Goal: Task Accomplishment & Management: Use online tool/utility

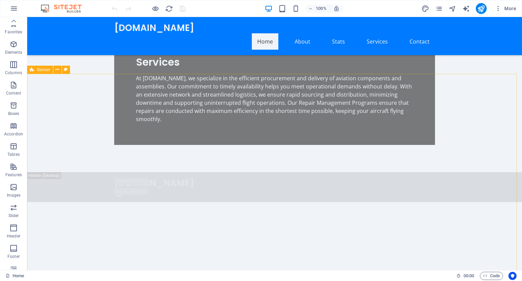
scroll to position [53, 0]
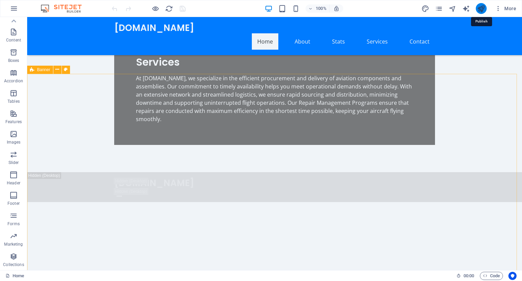
click at [478, 11] on icon "publish" at bounding box center [481, 9] width 8 height 8
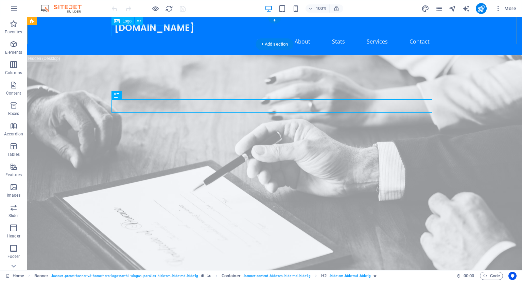
click at [160, 30] on div "[DOMAIN_NAME]" at bounding box center [274, 27] width 321 height 11
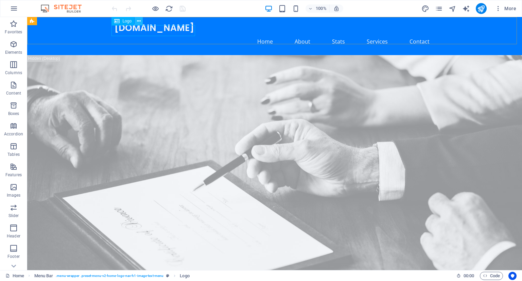
click at [137, 19] on icon at bounding box center [139, 21] width 4 height 7
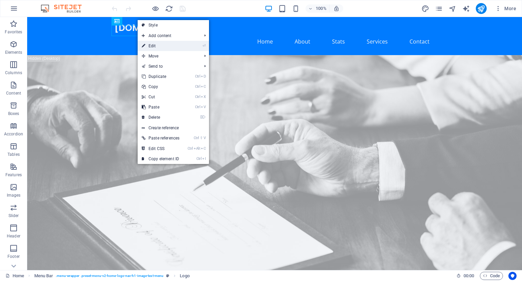
click at [154, 45] on link "⏎ Edit" at bounding box center [161, 46] width 46 height 10
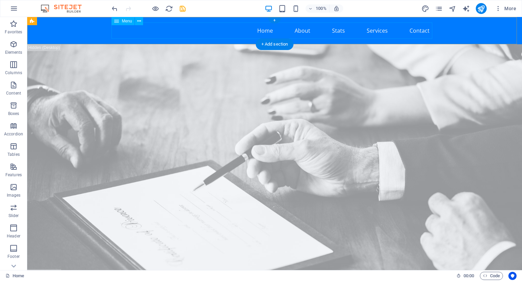
click at [148, 32] on nav "Home About Stats Services Contact" at bounding box center [274, 30] width 321 height 16
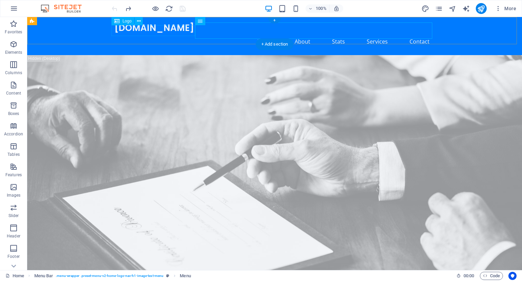
click at [178, 30] on div "[DOMAIN_NAME]" at bounding box center [274, 27] width 321 height 11
click at [139, 23] on icon at bounding box center [139, 21] width 4 height 7
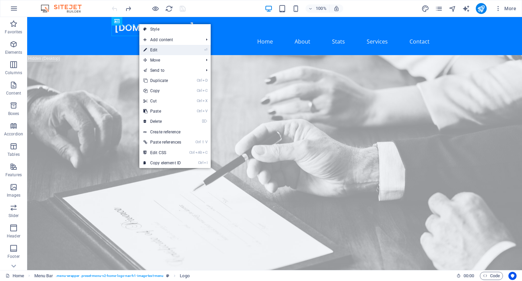
click at [153, 52] on link "⏎ Edit" at bounding box center [162, 50] width 46 height 10
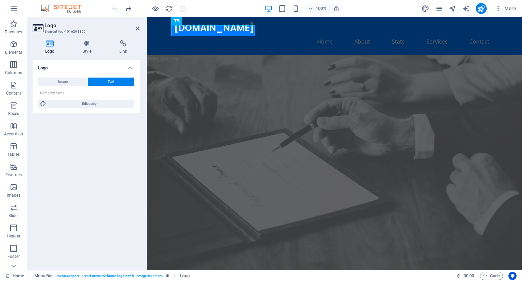
click at [117, 84] on button "Text" at bounding box center [111, 81] width 46 height 8
click at [108, 78] on span "Text" at bounding box center [111, 81] width 6 height 8
click at [101, 79] on button "Text" at bounding box center [111, 81] width 46 height 8
click at [78, 89] on input "text" at bounding box center [86, 93] width 96 height 8
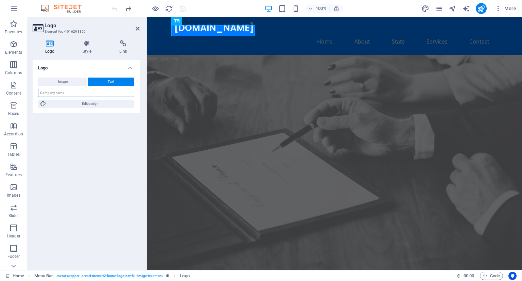
click at [78, 89] on input "text" at bounding box center [86, 93] width 96 height 8
type input "AEROSKY PARTS"
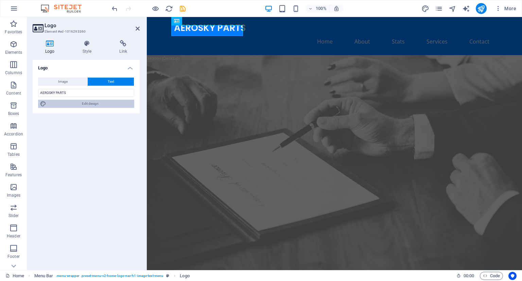
click at [93, 104] on span "Edit design" at bounding box center [90, 104] width 84 height 8
select select "px"
select select "200"
select select "px"
select select "rem"
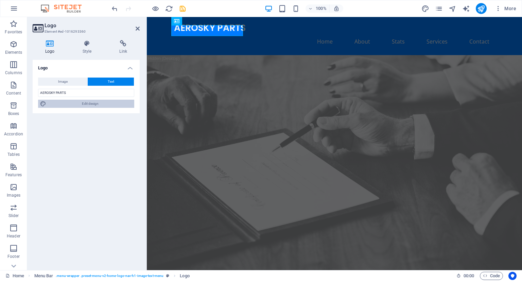
select select "600"
select select "px"
select select "rem"
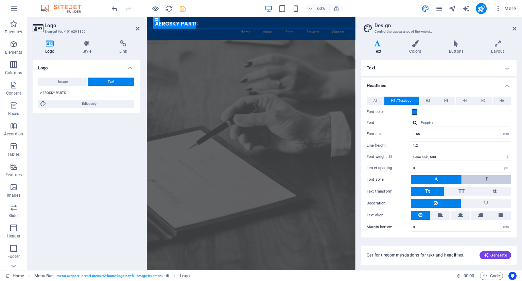
click at [467, 179] on button at bounding box center [486, 179] width 49 height 9
click at [444, 179] on button at bounding box center [436, 179] width 51 height 9
click at [459, 191] on span "TT" at bounding box center [461, 191] width 6 height 6
click at [498, 255] on span "Generate" at bounding box center [495, 254] width 23 height 5
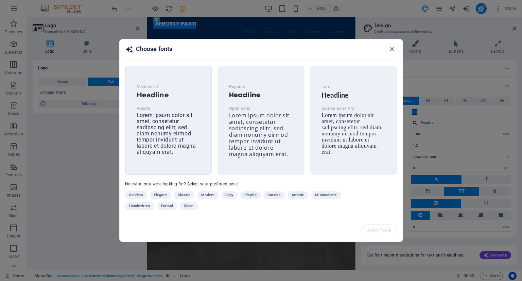
click at [156, 117] on span "Lorem ipsum dolor sit amet, consetetur sadipscing elitr, sed diam nonumy eirmod…" at bounding box center [166, 133] width 59 height 43
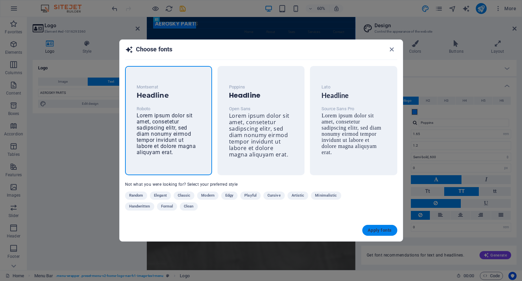
click at [377, 229] on span "Apply fonts" at bounding box center [380, 229] width 24 height 5
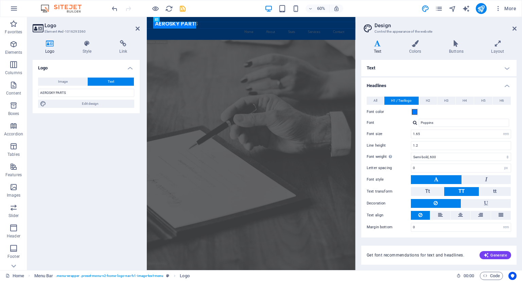
type input "Montserrat"
type input "36"
select select "px"
select select "700"
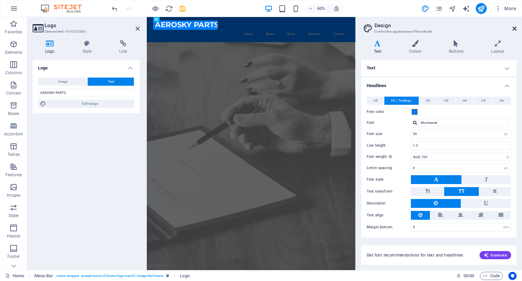
click at [512, 26] on icon at bounding box center [514, 28] width 4 height 5
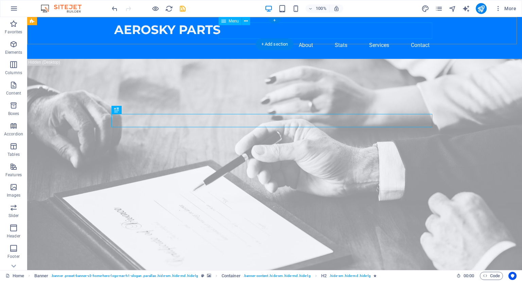
click at [338, 37] on nav "Home About Stats Services Contact" at bounding box center [274, 45] width 321 height 16
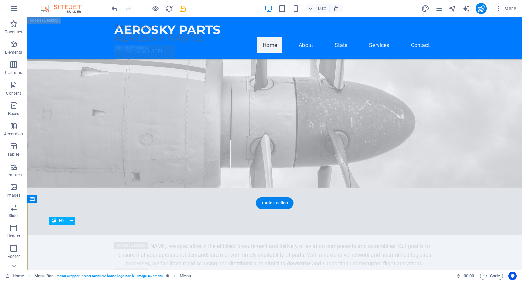
scroll to position [1741, 0]
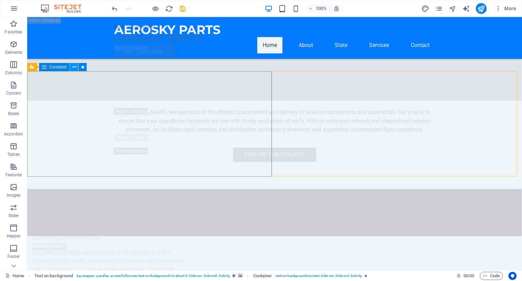
click at [74, 68] on icon at bounding box center [74, 67] width 4 height 7
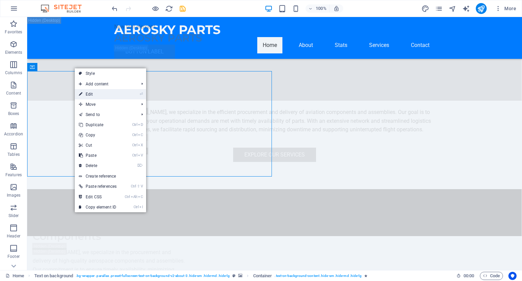
click at [91, 92] on link "⏎ Edit" at bounding box center [98, 94] width 46 height 10
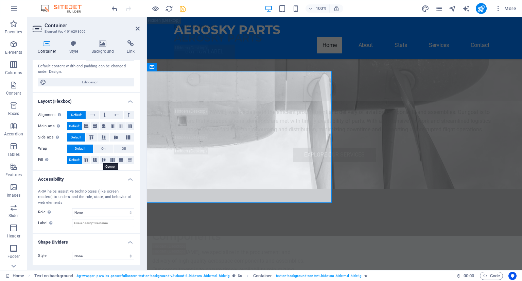
scroll to position [0, 0]
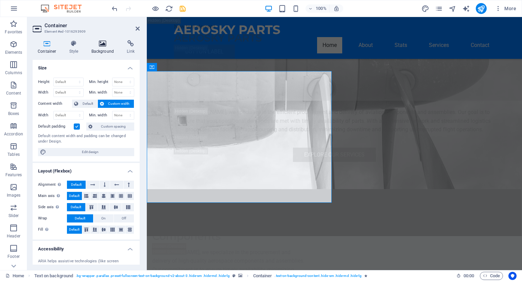
click at [106, 43] on icon at bounding box center [102, 43] width 33 height 7
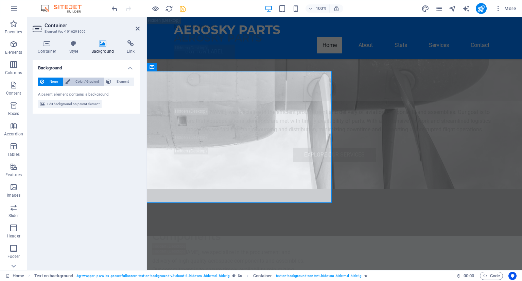
click at [85, 81] on span "Color / Gradient" at bounding box center [87, 81] width 30 height 8
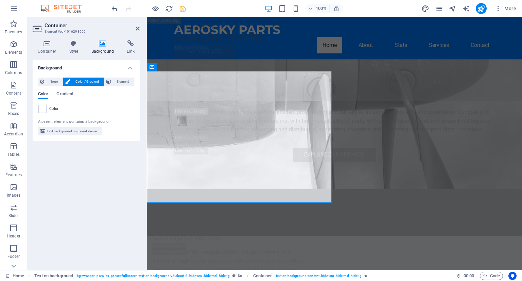
click at [89, 80] on span "Color / Gradient" at bounding box center [87, 81] width 30 height 8
click at [112, 85] on button "Element" at bounding box center [119, 81] width 30 height 8
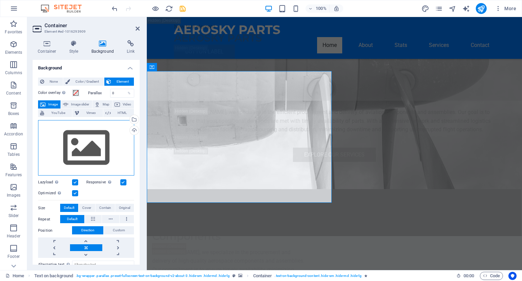
click at [79, 148] on div "Drag files here, click to choose files or select files from Files or our free s…" at bounding box center [86, 148] width 96 height 56
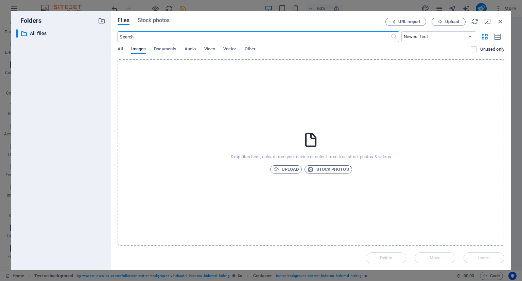
scroll to position [2303, 0]
drag, startPoint x: 500, startPoint y: 22, endPoint x: 353, endPoint y: 3, distance: 148.7
click at [500, 22] on icon "button" at bounding box center [500, 21] width 7 height 7
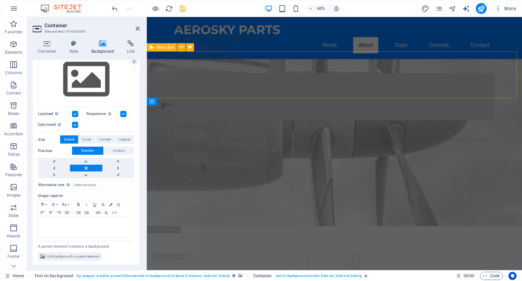
scroll to position [1741, 0]
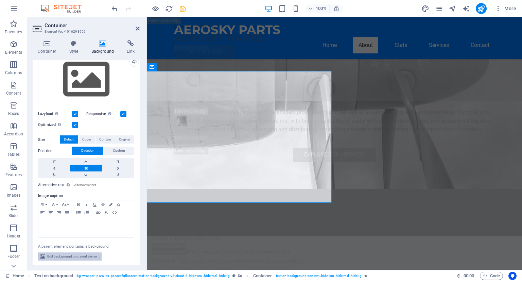
click at [79, 256] on span "Edit background on parent element" at bounding box center [73, 256] width 52 height 8
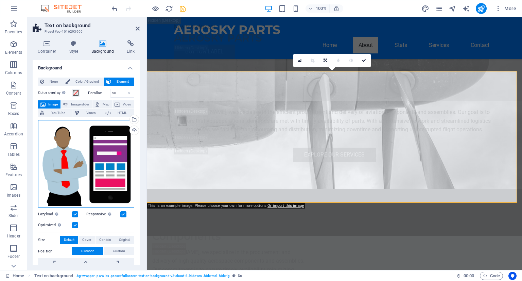
click at [80, 140] on div "Drag files here, click to choose files or select files from Files or our free s…" at bounding box center [86, 164] width 96 height 88
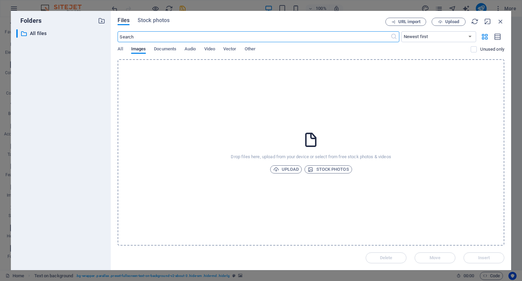
scroll to position [2303, 0]
click at [497, 21] on icon "button" at bounding box center [500, 21] width 7 height 7
click at [494, 20] on div "Menu New text element AEROSKY PARTS Button label" at bounding box center [321, 40] width 348 height 47
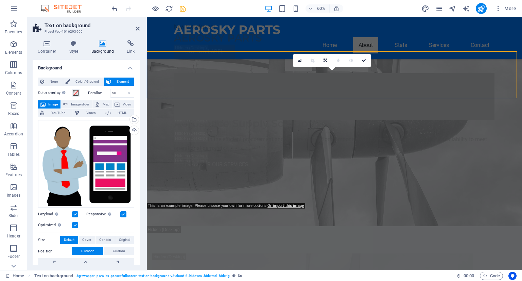
scroll to position [1741, 0]
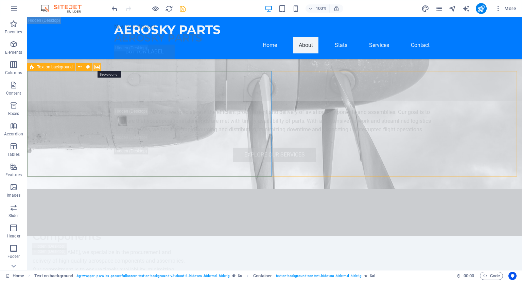
click at [97, 68] on icon at bounding box center [96, 67] width 5 height 7
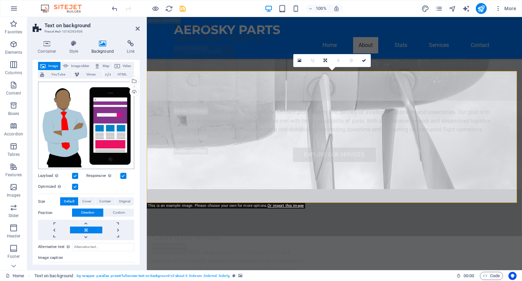
scroll to position [0, 0]
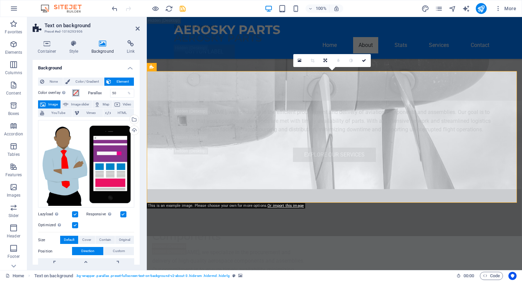
click at [75, 93] on span at bounding box center [75, 92] width 5 height 5
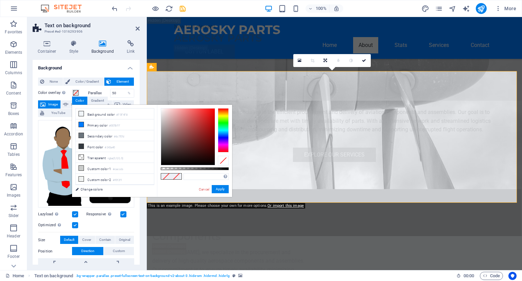
click at [64, 224] on label "Optimized Images are compressed to improve page speed." at bounding box center [55, 225] width 34 height 8
click at [0, 0] on input "Optimized Images are compressed to improve page speed." at bounding box center [0, 0] width 0 height 0
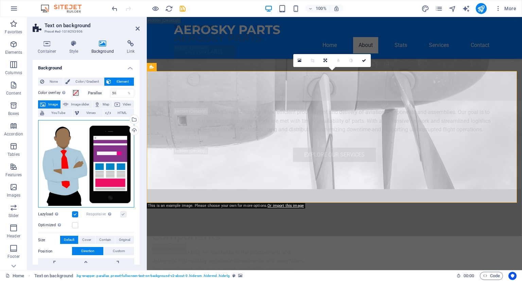
click at [105, 163] on div "Drag files here, click to choose files or select files from Files or our free s…" at bounding box center [86, 164] width 96 height 88
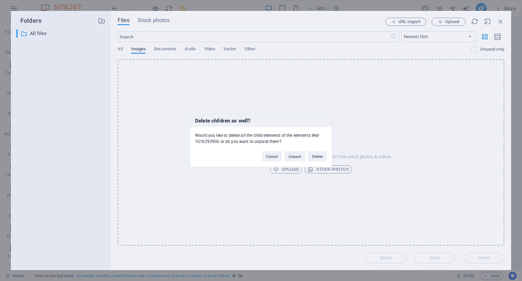
click at [132, 118] on div "Delete children as well? Would you like to delete all the child elements of the…" at bounding box center [261, 140] width 522 height 281
click at [312, 155] on button "Delete" at bounding box center [317, 156] width 19 height 10
click at [315, 155] on p "Drop files here, upload from your device or select from free stock photos & vid…" at bounding box center [311, 157] width 160 height 6
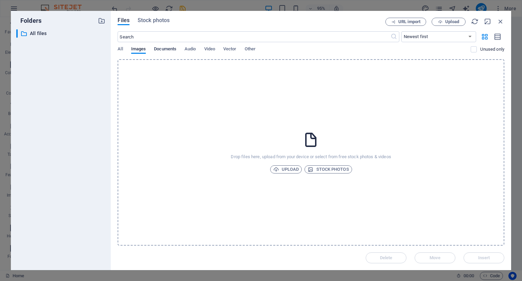
click at [167, 50] on span "Documents" at bounding box center [165, 50] width 22 height 10
click at [118, 49] on span "All" at bounding box center [120, 50] width 5 height 10
click at [477, 19] on icon "button" at bounding box center [474, 21] width 7 height 7
click at [498, 38] on icon "button" at bounding box center [497, 37] width 7 height 8
click at [486, 34] on icon "button" at bounding box center [485, 36] width 8 height 7
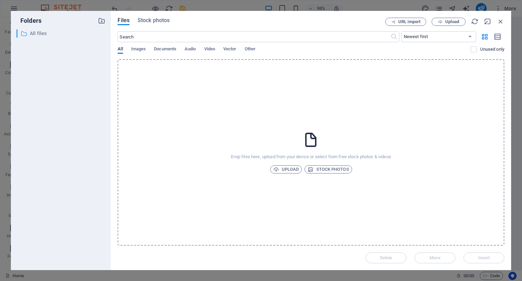
click at [32, 32] on p "All files" at bounding box center [61, 34] width 63 height 8
drag, startPoint x: 502, startPoint y: 22, endPoint x: 295, endPoint y: 154, distance: 245.7
click at [502, 22] on icon "button" at bounding box center [500, 21] width 7 height 7
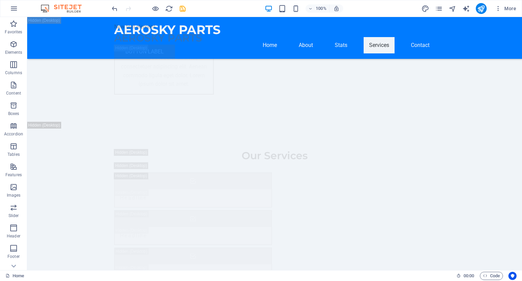
scroll to position [3922, 0]
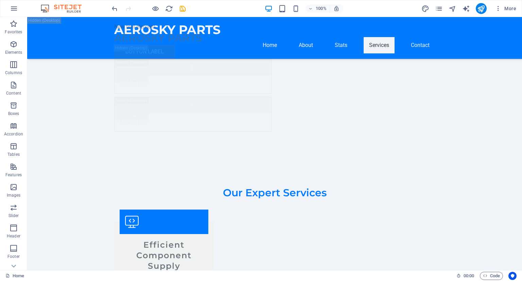
drag, startPoint x: 519, startPoint y: 91, endPoint x: 549, endPoint y: 289, distance: 199.7
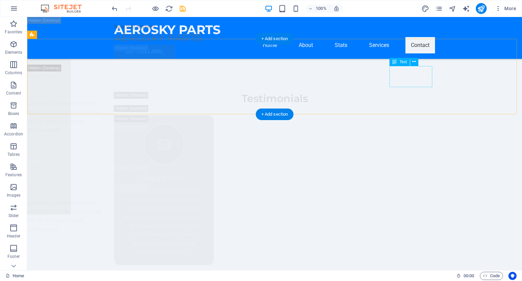
scroll to position [11600, 0]
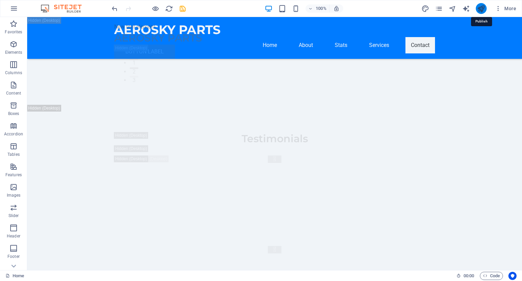
click at [481, 10] on icon "publish" at bounding box center [481, 9] width 8 height 8
checkbox input "false"
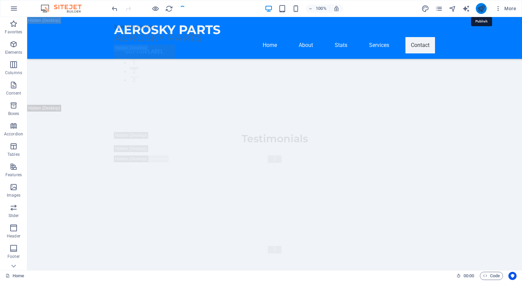
checkbox input "false"
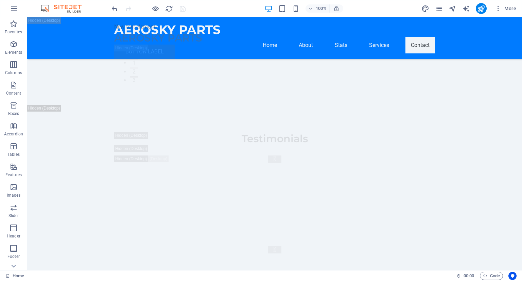
click at [395, 4] on div "100% More" at bounding box center [314, 8] width 408 height 11
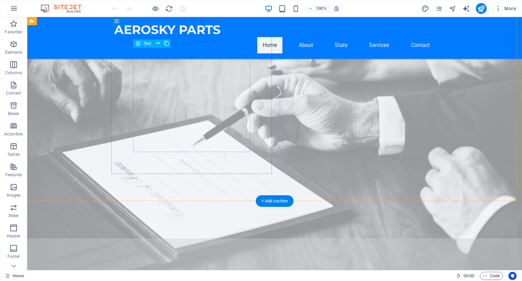
scroll to position [190, 0]
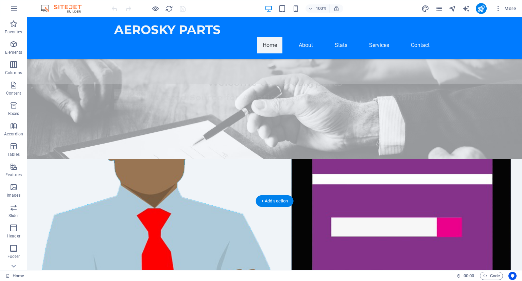
click at [278, 159] on figure at bounding box center [274, 282] width 495 height 247
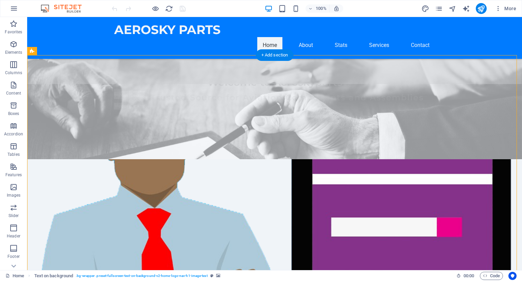
scroll to position [80, 0]
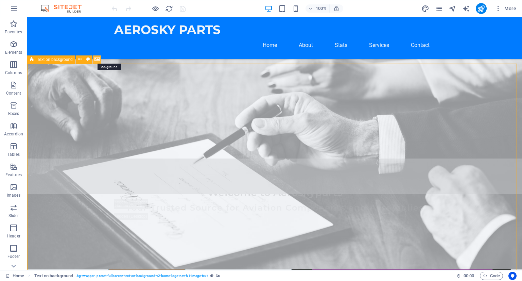
click at [97, 59] on icon at bounding box center [96, 59] width 5 height 7
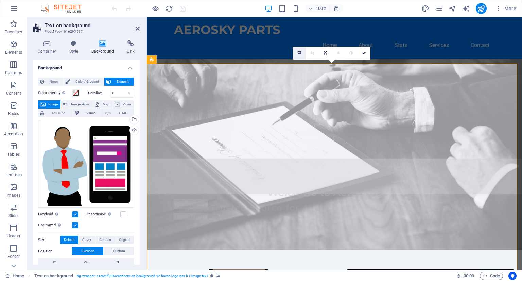
click at [298, 52] on icon at bounding box center [300, 53] width 4 height 5
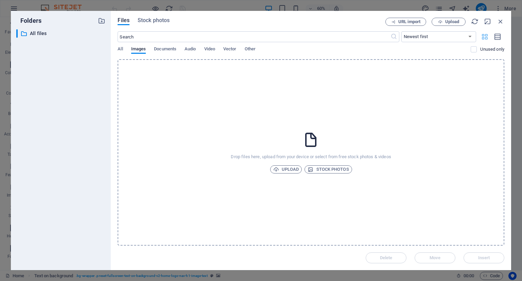
click at [485, 33] on icon "button" at bounding box center [485, 36] width 8 height 7
click at [173, 46] on span "Documents" at bounding box center [165, 50] width 22 height 10
click at [186, 49] on span "Audio" at bounding box center [190, 50] width 11 height 10
click at [210, 52] on span "Video" at bounding box center [209, 50] width 11 height 10
click at [229, 51] on span "Vector" at bounding box center [229, 50] width 13 height 10
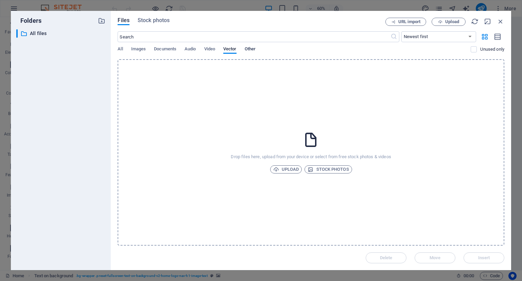
click at [251, 52] on span "Other" at bounding box center [250, 50] width 11 height 10
click at [499, 41] on button "button" at bounding box center [497, 36] width 13 height 11
click at [483, 34] on icon "button" at bounding box center [485, 36] width 8 height 7
click at [487, 23] on icon "button" at bounding box center [487, 21] width 7 height 7
select select "unknown"
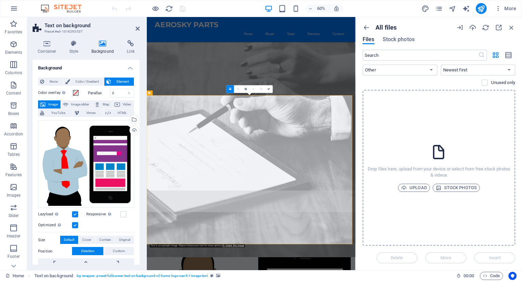
click at [487, 23] on div "All files Files Stock photos ​ All Images Documents Audio Video Vector Other Ne…" at bounding box center [439, 143] width 166 height 253
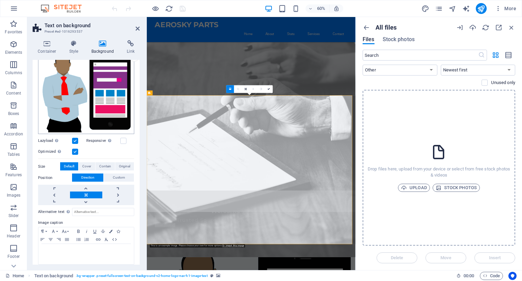
scroll to position [77, 0]
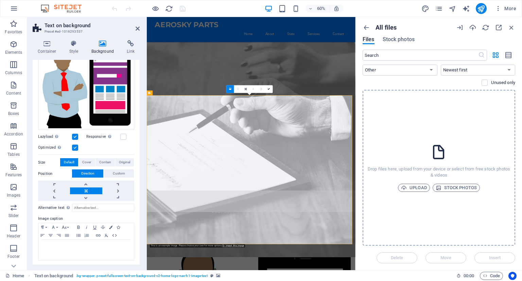
click at [86, 189] on link at bounding box center [86, 190] width 32 height 7
click at [85, 196] on link at bounding box center [86, 197] width 32 height 7
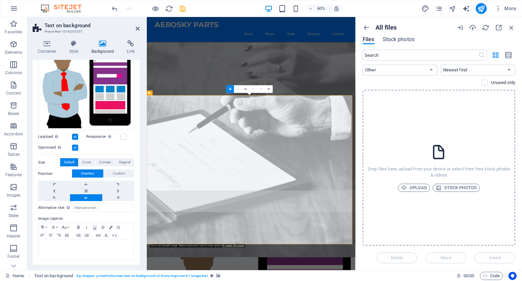
click at [85, 196] on link at bounding box center [86, 197] width 32 height 7
click at [84, 183] on link at bounding box center [86, 183] width 32 height 7
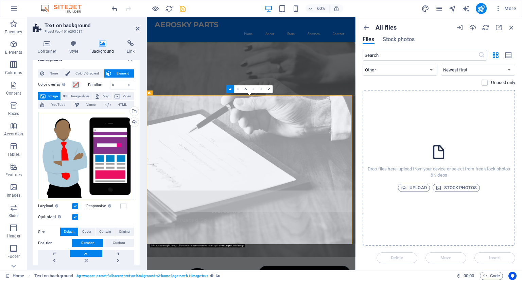
scroll to position [8, 0]
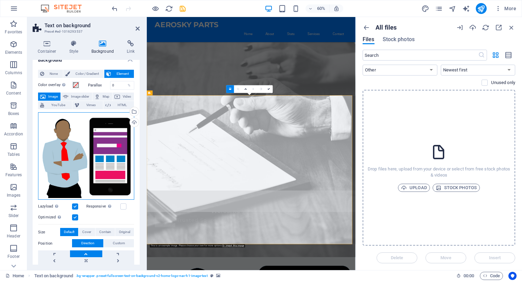
click at [63, 127] on div "Drag files here, click to choose files or select files from Files or our free s…" at bounding box center [86, 156] width 96 height 88
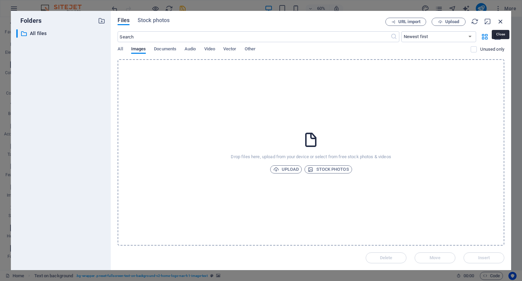
click at [498, 22] on icon "button" at bounding box center [500, 21] width 7 height 7
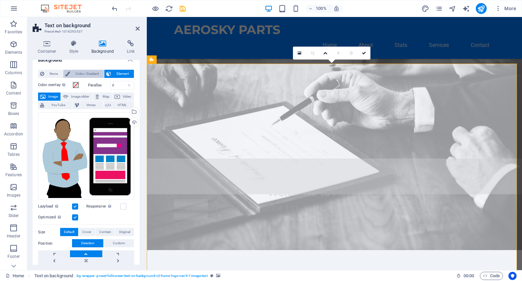
click at [80, 76] on span "Color / Gradient" at bounding box center [87, 74] width 30 height 8
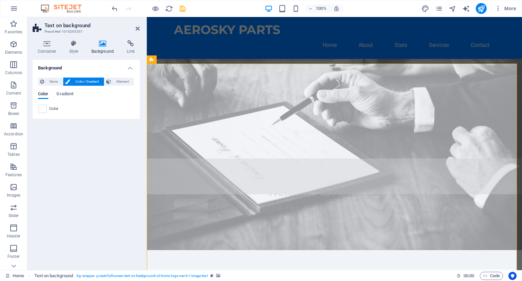
scroll to position [0, 0]
click at [67, 46] on icon at bounding box center [73, 43] width 19 height 7
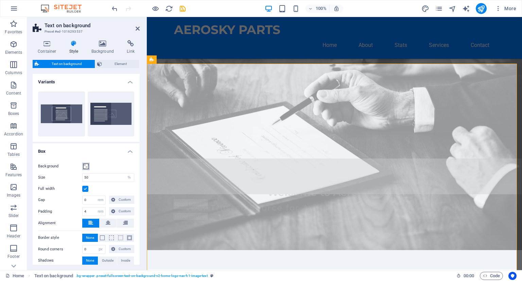
scroll to position [34, 0]
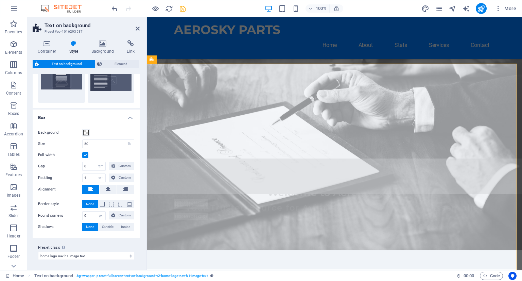
click at [83, 240] on div "Preset class Above chosen variant and settings affect all elements which carry …" at bounding box center [86, 251] width 107 height 27
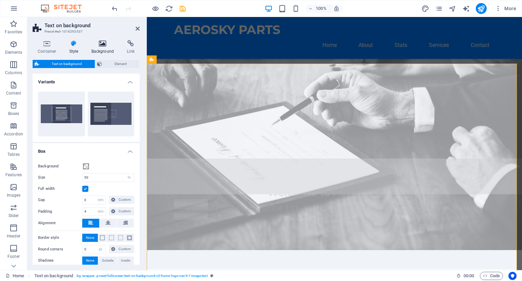
click at [97, 47] on icon at bounding box center [102, 43] width 33 height 7
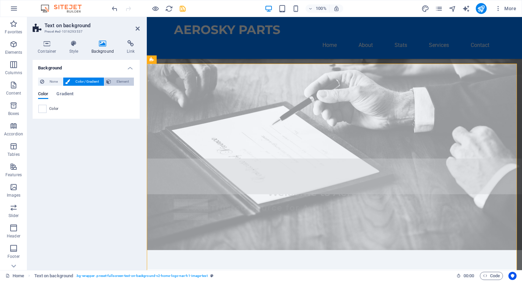
click at [120, 82] on span "Element" at bounding box center [122, 81] width 19 height 8
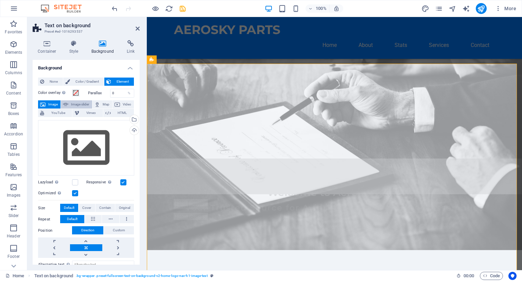
click at [83, 102] on span "Image slider" at bounding box center [79, 104] width 19 height 8
select select "ms"
select select "s"
select select "progressive"
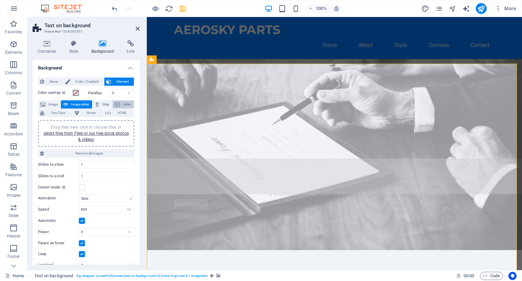
click at [120, 103] on button "Video" at bounding box center [122, 104] width 21 height 8
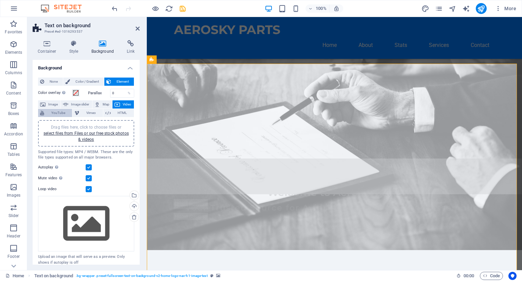
click at [56, 111] on span "YouTube" at bounding box center [58, 113] width 24 height 8
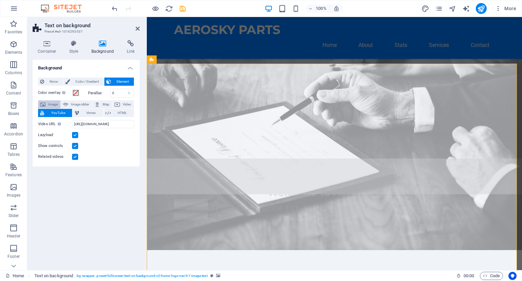
click at [53, 106] on span "Image" at bounding box center [53, 104] width 11 height 8
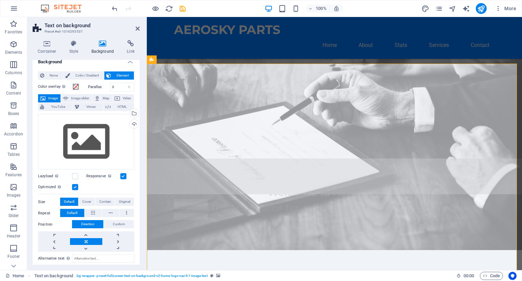
scroll to position [2, 0]
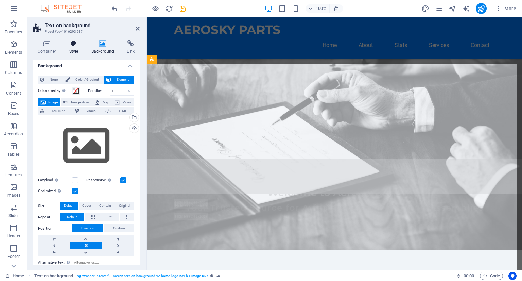
click at [73, 42] on icon at bounding box center [73, 43] width 19 height 7
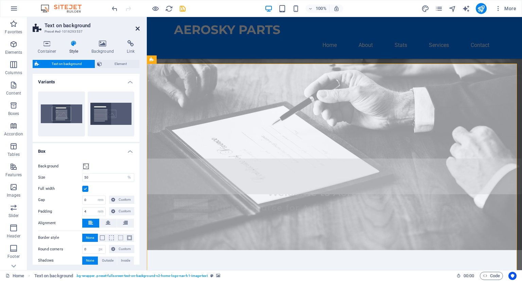
click at [137, 28] on icon at bounding box center [138, 28] width 4 height 5
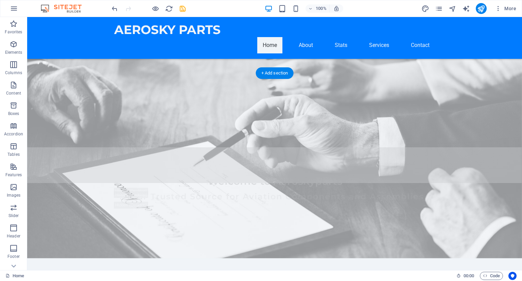
scroll to position [70, 0]
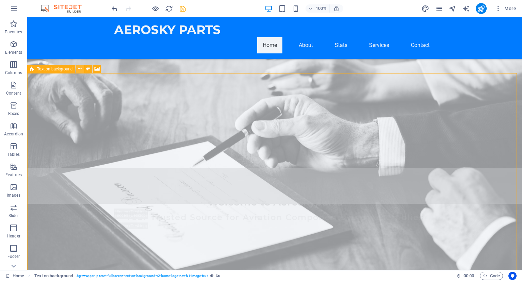
click at [78, 68] on icon at bounding box center [80, 68] width 4 height 7
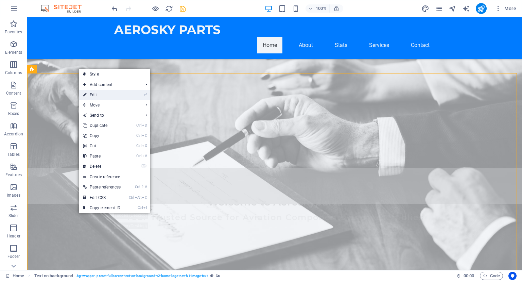
click at [107, 93] on link "⏎ Edit" at bounding box center [102, 95] width 46 height 10
select select "%"
select select "rem"
select select "px"
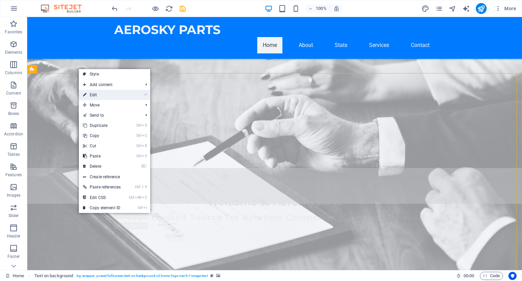
select select "preset-fullscreen-text-on-background-v2-home-logo-nav-h1-image-text"
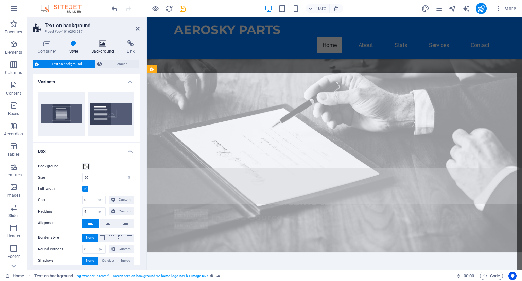
click at [104, 45] on icon at bounding box center [102, 43] width 33 height 7
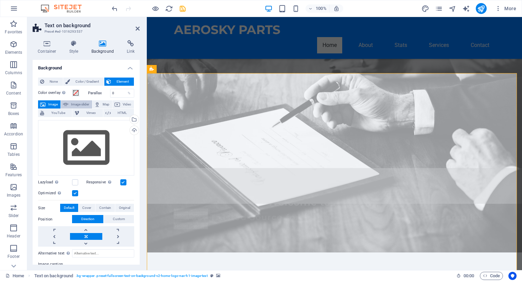
click at [75, 103] on span "Image slider" at bounding box center [79, 104] width 19 height 8
select select "ms"
select select "s"
select select "progressive"
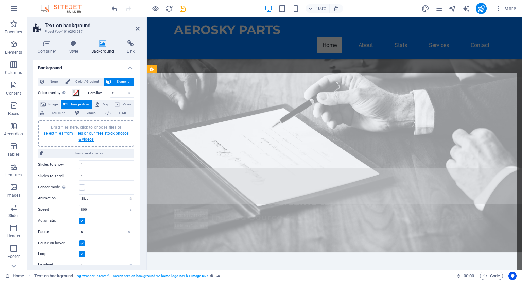
click at [70, 134] on link "select files from Files or our free stock photos & videos" at bounding box center [85, 136] width 85 height 11
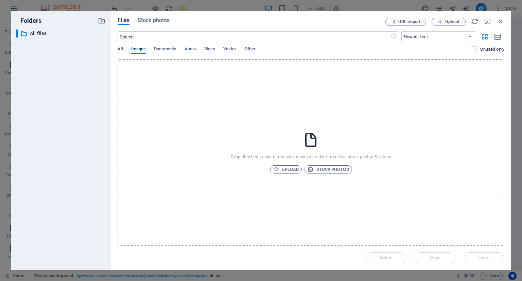
click at [408, 79] on div "Drop files here, upload from your device or select from free stock photos & vid…" at bounding box center [311, 152] width 387 height 186
click at [177, 28] on div "Files Stock photos URL import Upload ​ Newest first Oldest first Name (A-Z) Nam…" at bounding box center [311, 140] width 387 height 245
click at [211, 64] on div "Drop files here, upload from your device or select from free stock photos & vid…" at bounding box center [311, 152] width 387 height 186
drag, startPoint x: 501, startPoint y: 20, endPoint x: 321, endPoint y: 25, distance: 179.2
click at [501, 20] on icon "button" at bounding box center [500, 21] width 7 height 7
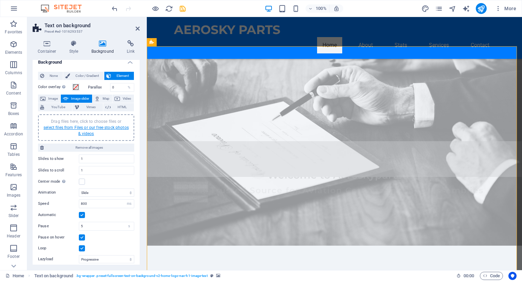
scroll to position [0, 0]
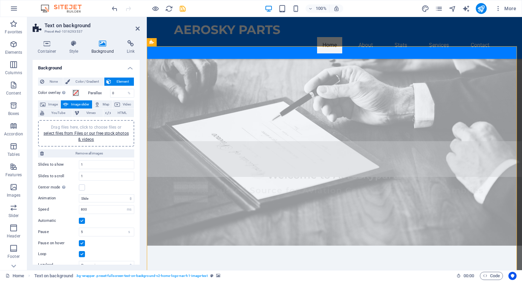
click at [88, 64] on h4 "Background" at bounding box center [86, 66] width 107 height 12
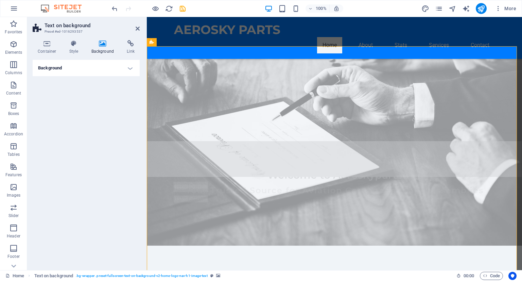
click at [90, 66] on h4 "Background" at bounding box center [86, 68] width 107 height 16
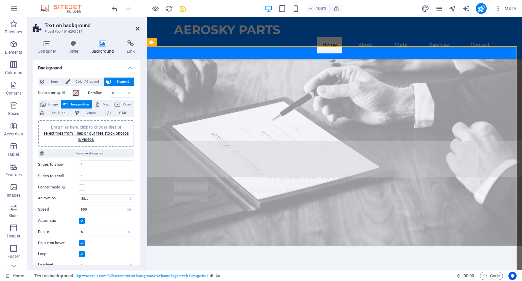
click at [137, 28] on icon at bounding box center [138, 28] width 4 height 5
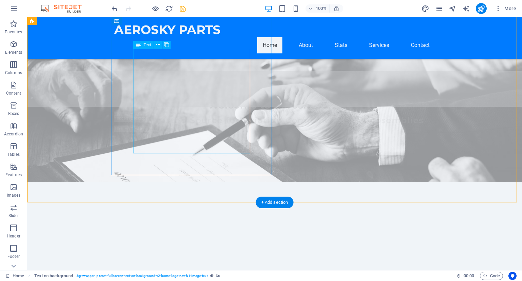
scroll to position [189, 0]
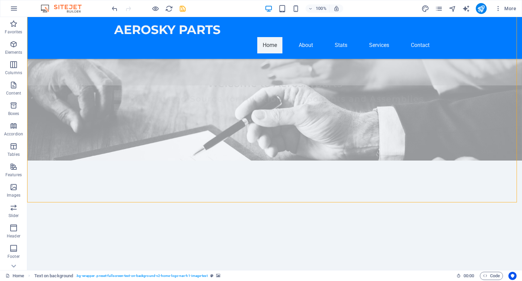
drag, startPoint x: 547, startPoint y: 17, endPoint x: 449, endPoint y: 161, distance: 174.6
click at [449, 161] on div at bounding box center [274, 283] width 495 height 247
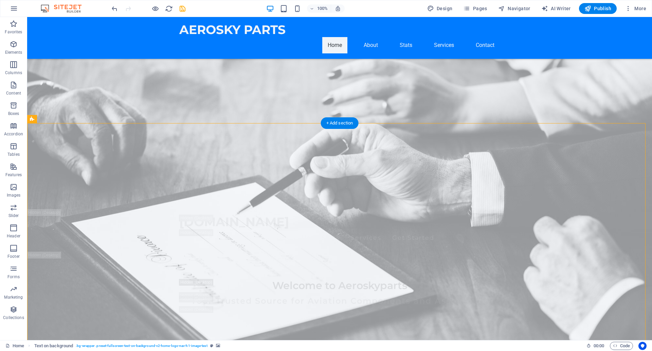
scroll to position [56, 0]
drag, startPoint x: 663, startPoint y: 17, endPoint x: 557, endPoint y: 204, distance: 214.7
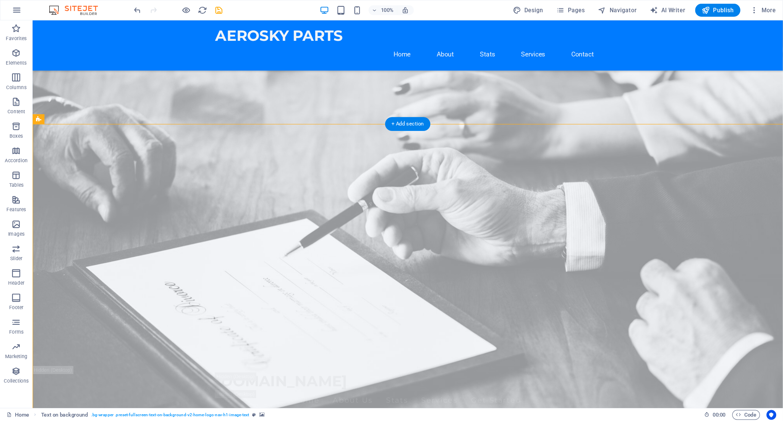
scroll to position [110, 0]
